Goal: Information Seeking & Learning: Learn about a topic

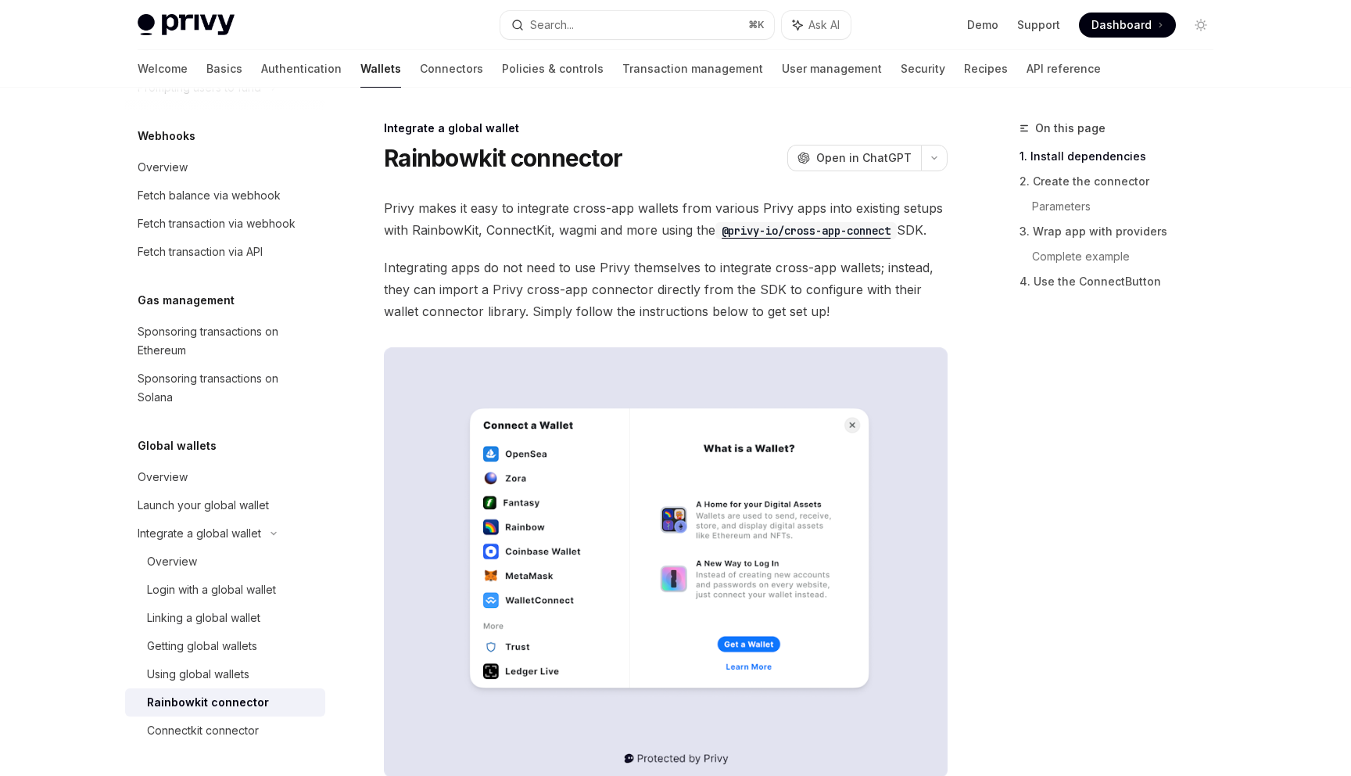
click at [763, 223] on code "@privy-io/cross-app-connect" at bounding box center [806, 230] width 181 height 17
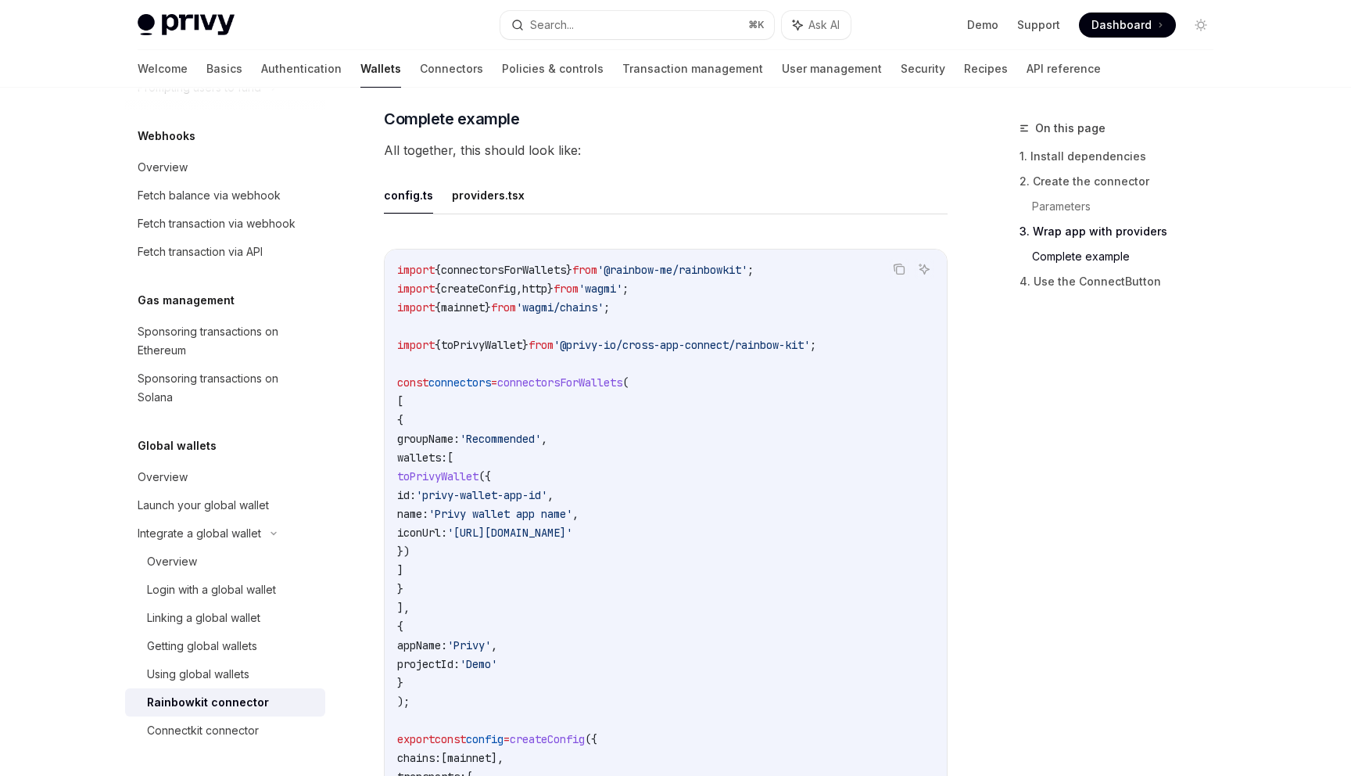
scroll to position [2969, 0]
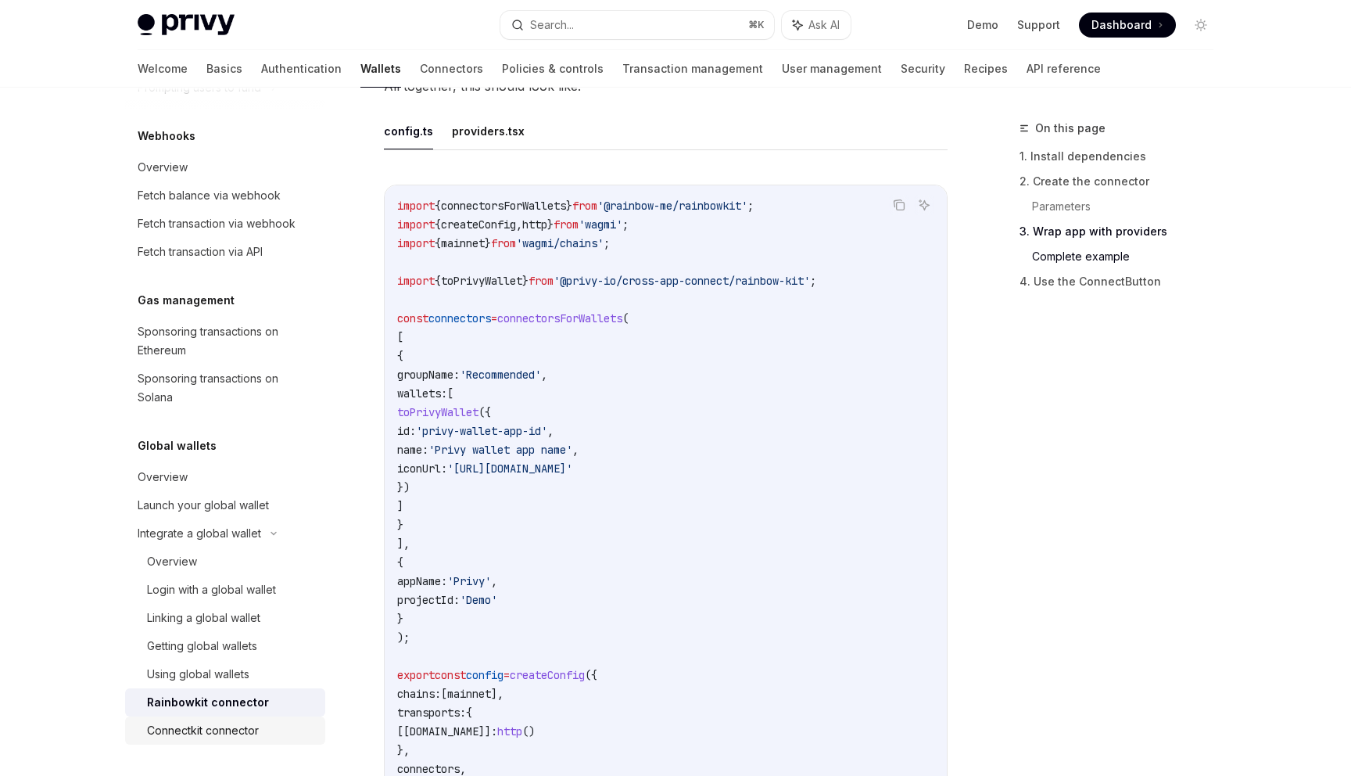
click at [264, 724] on div "Connectkit connector" at bounding box center [231, 730] width 169 height 19
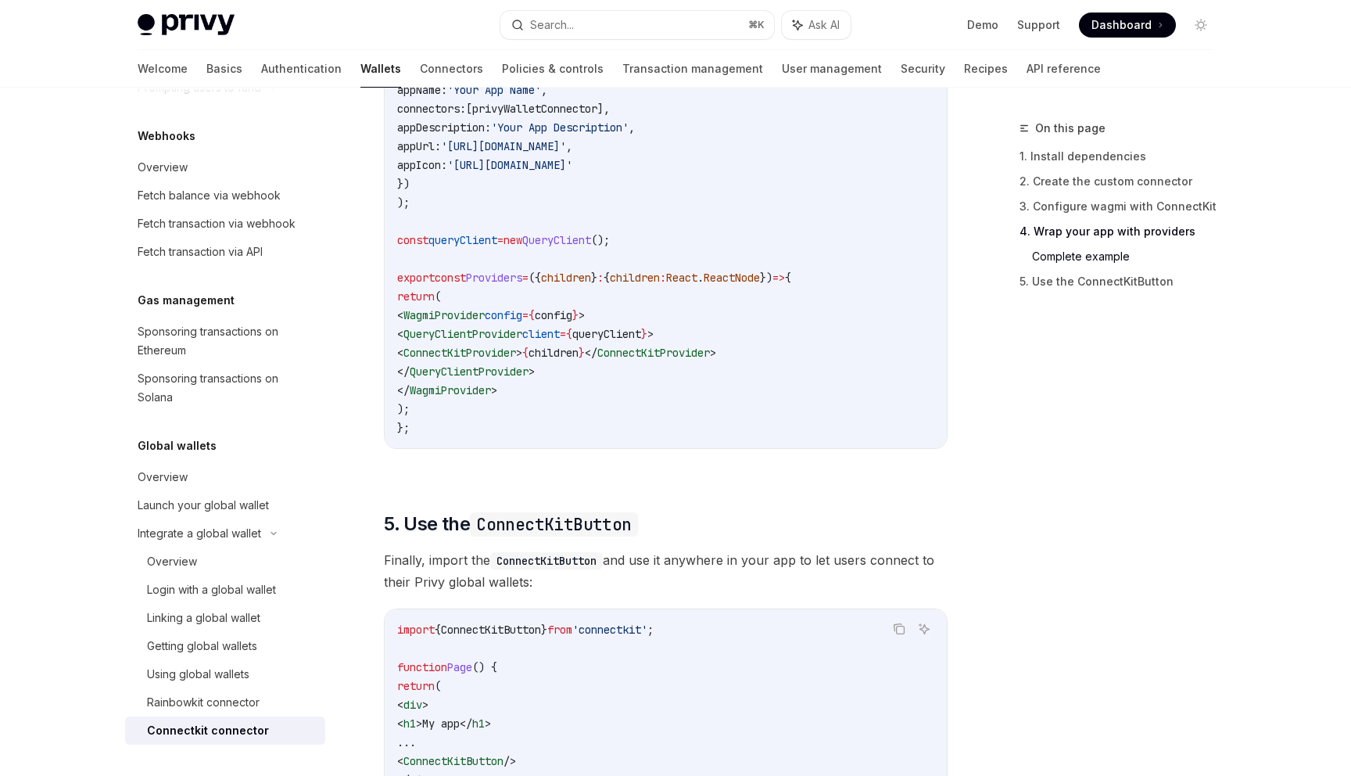
scroll to position [3234, 0]
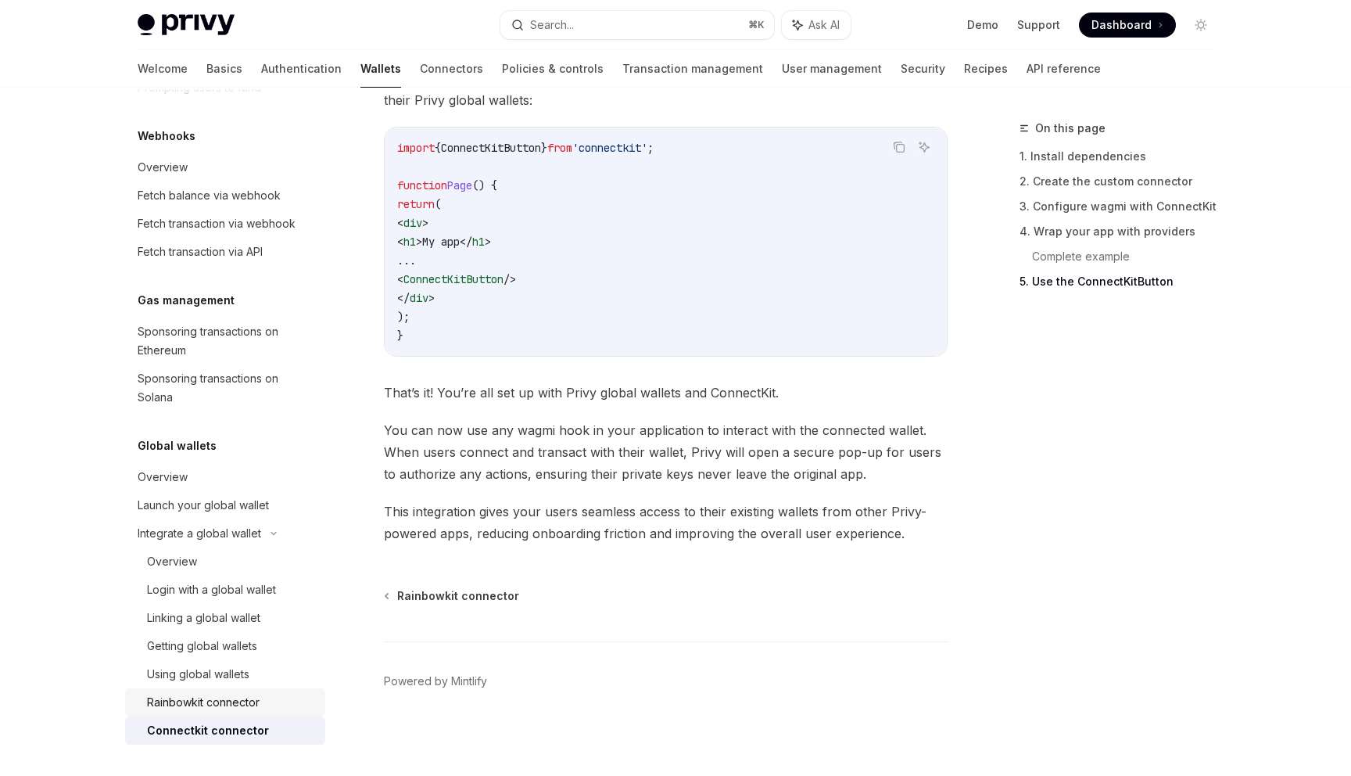
click at [251, 694] on div "Rainbowkit connector" at bounding box center [203, 702] width 113 height 19
type textarea "*"
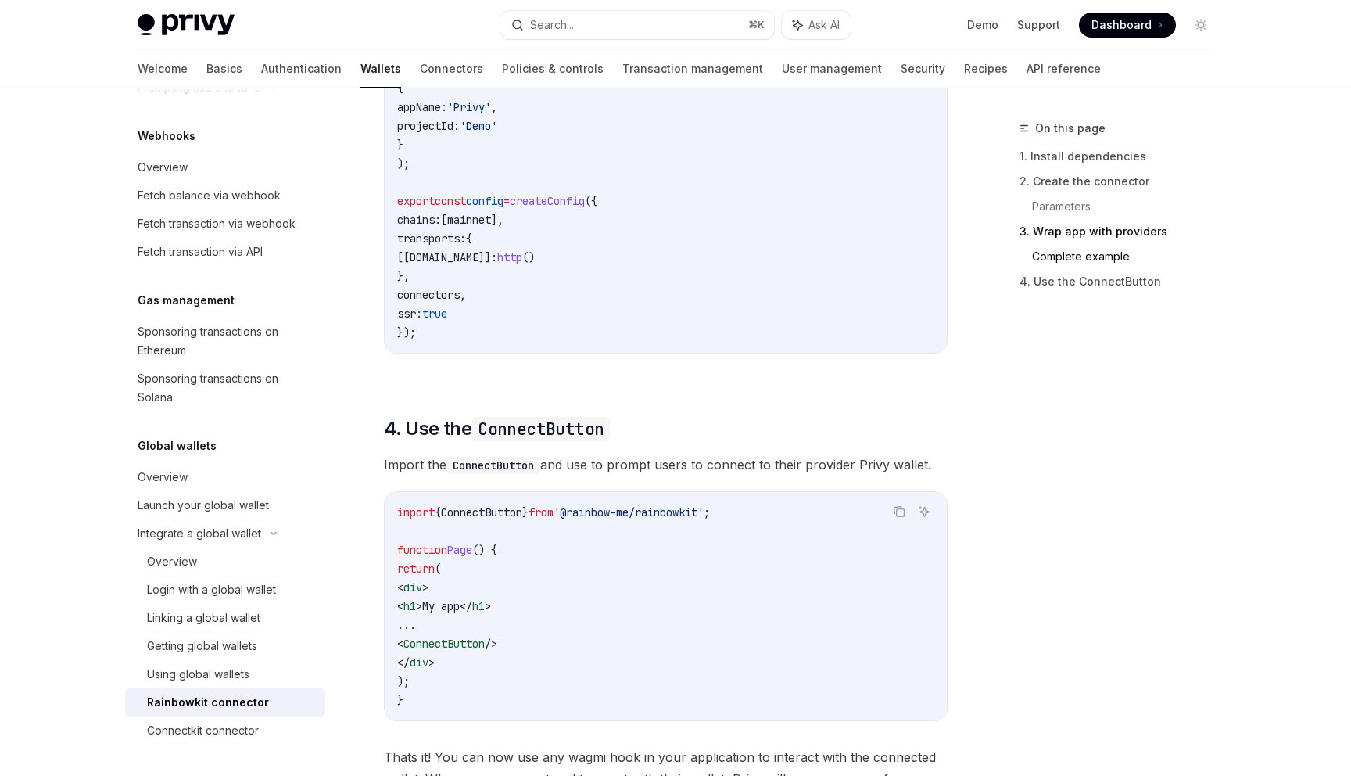
scroll to position [3738, 0]
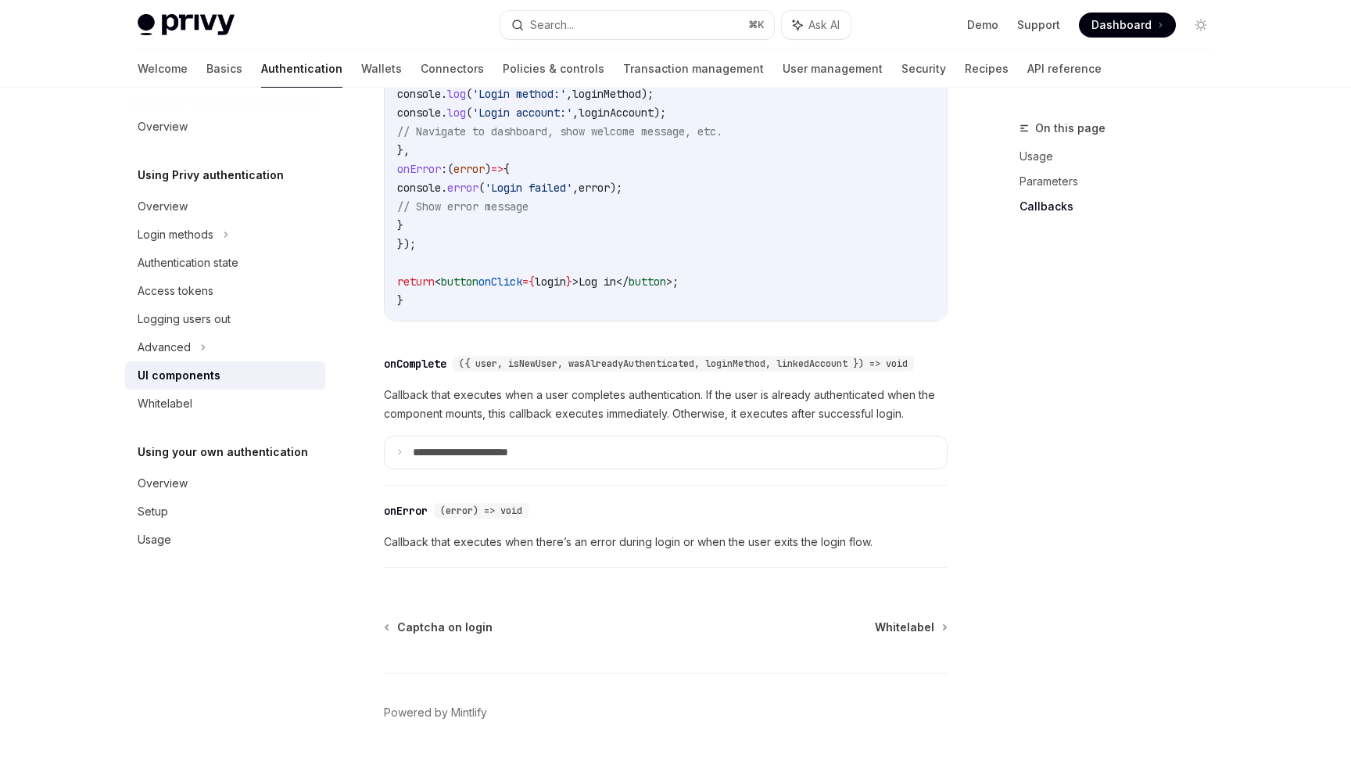
scroll to position [2208, 0]
